Goal: Download file/media

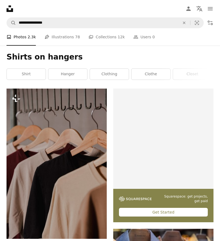
scroll to position [6229, 0]
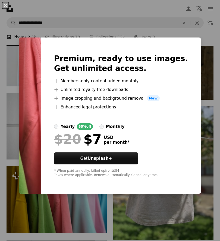
click at [189, 50] on div "An X shape Premium, ready to use images. Get unlimited access. A plus sign Memb…" at bounding box center [110, 120] width 220 height 241
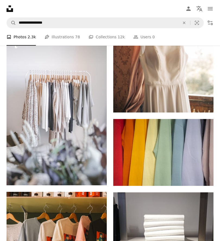
scroll to position [7076, 0]
click at [203, 178] on link "Arrow pointing down" at bounding box center [203, 176] width 11 height 9
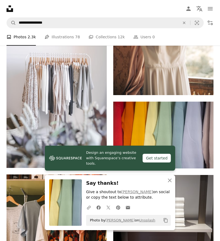
click at [165, 223] on icon "Copy to clipboard" at bounding box center [166, 221] width 4 height 5
click at [170, 183] on icon "button" at bounding box center [170, 181] width 4 height 4
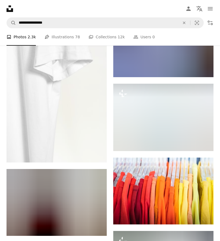
scroll to position [36766, 0]
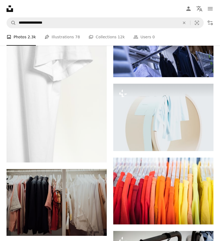
click at [203, 212] on img at bounding box center [163, 191] width 100 height 67
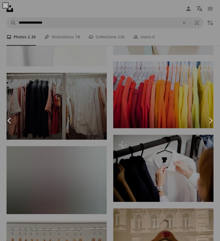
scroll to position [36934, 0]
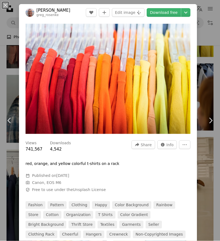
click at [170, 8] on link "Download free" at bounding box center [164, 12] width 34 height 9
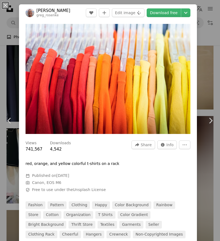
scroll to position [45, 0]
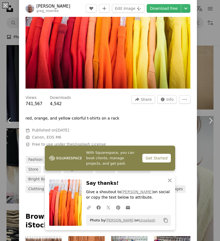
click at [167, 223] on icon "Copy content" at bounding box center [166, 220] width 5 height 5
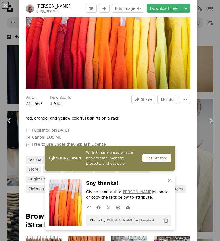
scroll to position [212, 0]
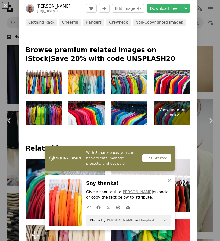
click at [169, 184] on icon "An X shape" at bounding box center [170, 180] width 7 height 7
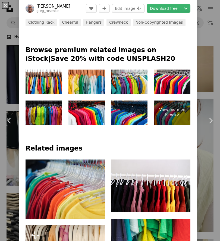
click at [171, 204] on img at bounding box center [151, 186] width 79 height 53
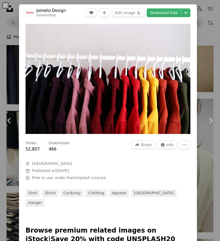
click at [216, 32] on div "An X shape Chevron left Chevron right Jometo Design jometoshop A heart A plus s…" at bounding box center [110, 120] width 220 height 241
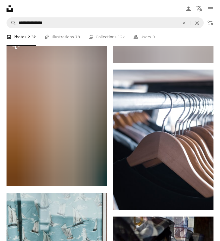
scroll to position [41982, 0]
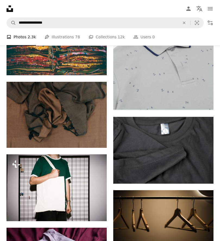
click at [70, 39] on link "Pen Tool Illustrations 78" at bounding box center [62, 36] width 35 height 17
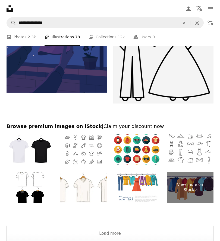
scroll to position [1349, 0]
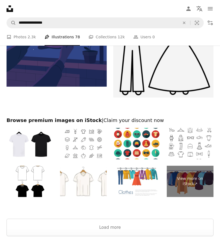
click at [121, 232] on button "Load more" at bounding box center [110, 227] width 207 height 17
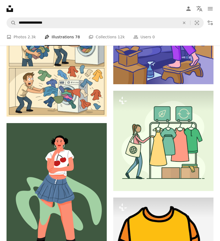
scroll to position [8075, 0]
